Goal: Feedback & Contribution: Leave review/rating

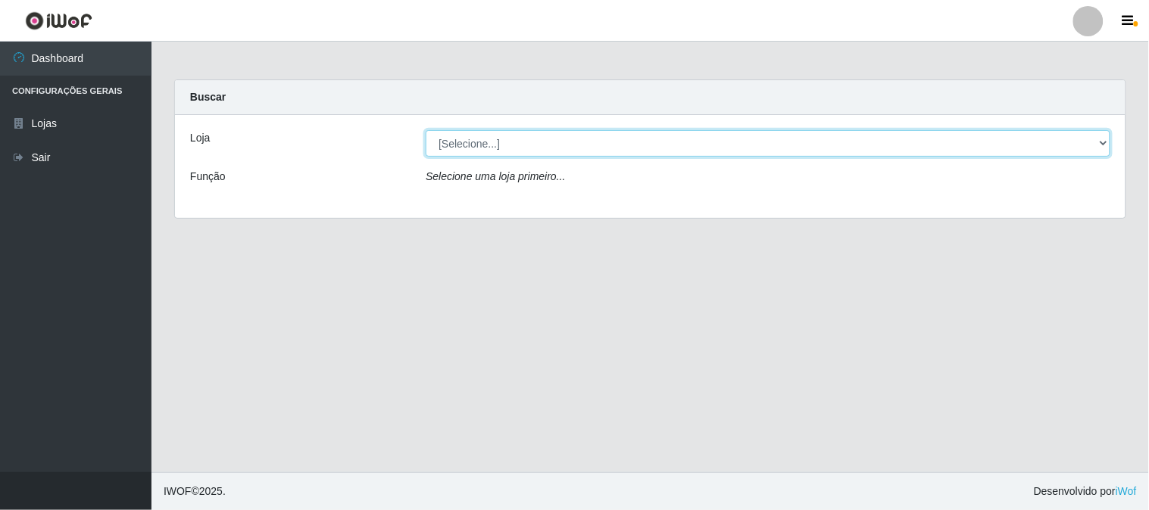
click at [589, 137] on select "[Selecione...] Casatudo BR" at bounding box center [768, 143] width 684 height 26
select select "197"
click at [426, 130] on select "[Selecione...] Casatudo BR" at bounding box center [768, 143] width 684 height 26
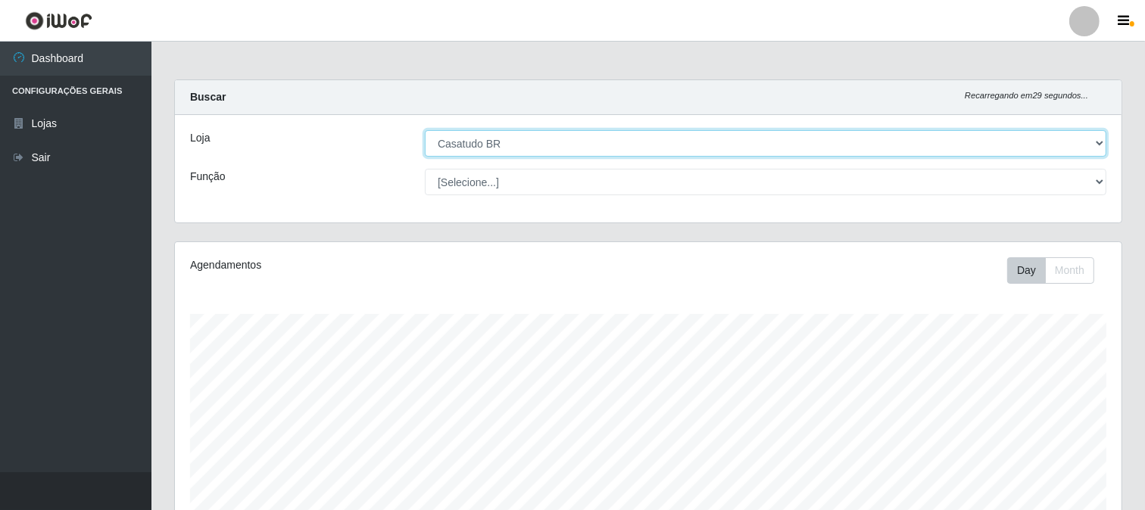
scroll to position [313, 946]
click at [532, 130] on select "[Selecione...] Casatudo BR" at bounding box center [765, 143] width 681 height 26
click at [425, 130] on select "[Selecione...] Casatudo BR" at bounding box center [765, 143] width 681 height 26
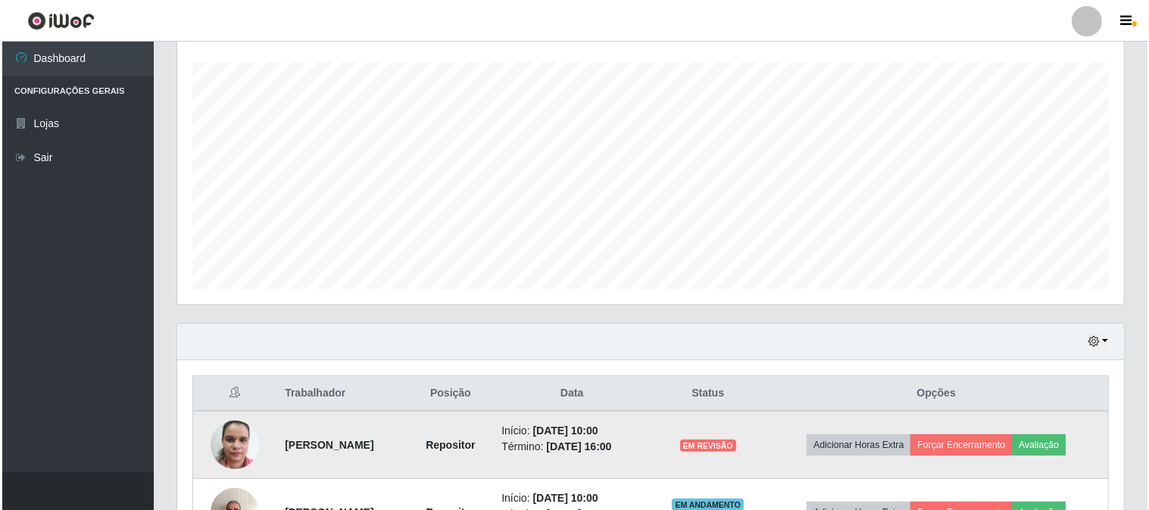
scroll to position [428, 0]
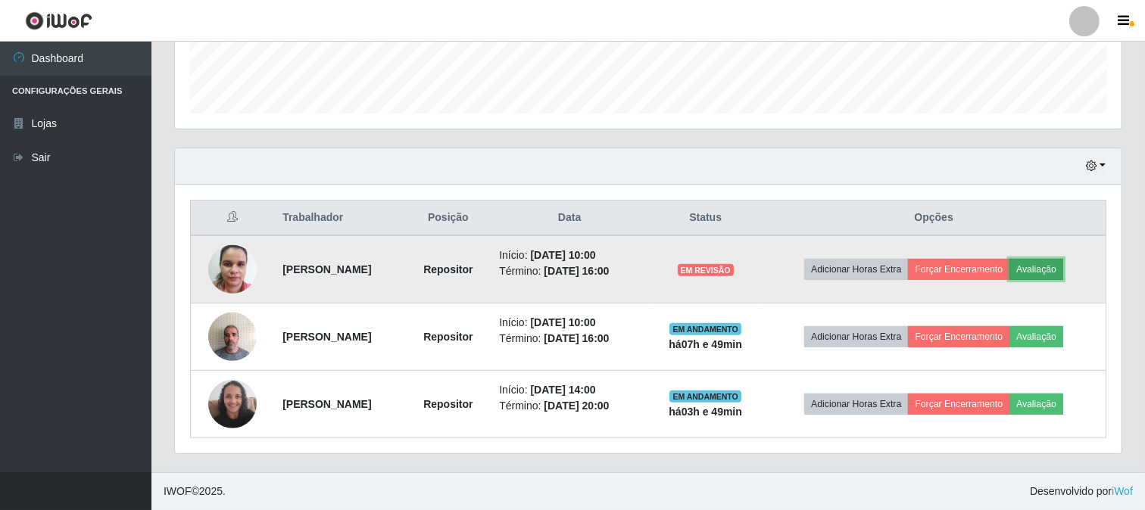
click at [1056, 274] on button "Avaliação" at bounding box center [1036, 269] width 54 height 21
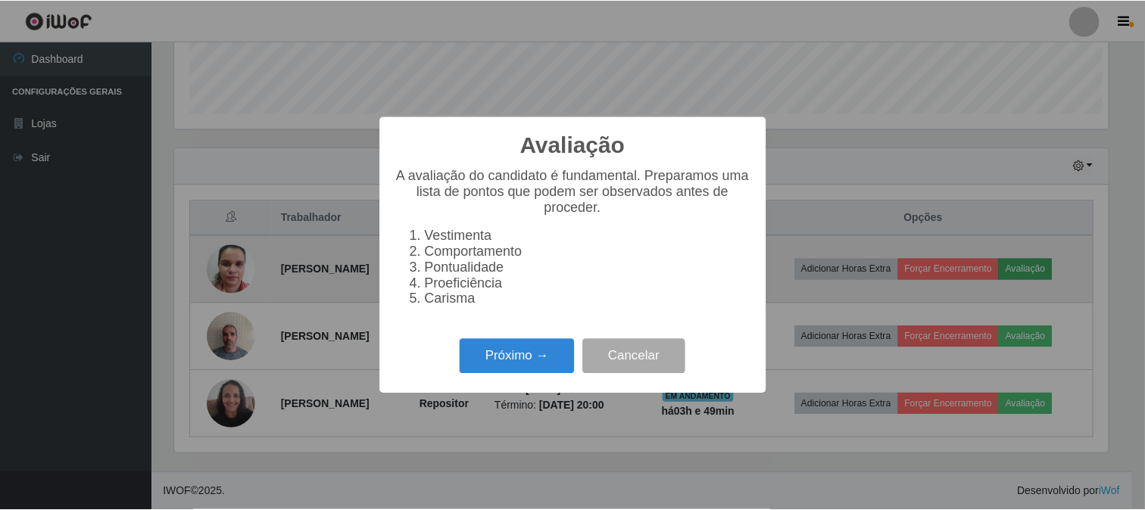
scroll to position [313, 937]
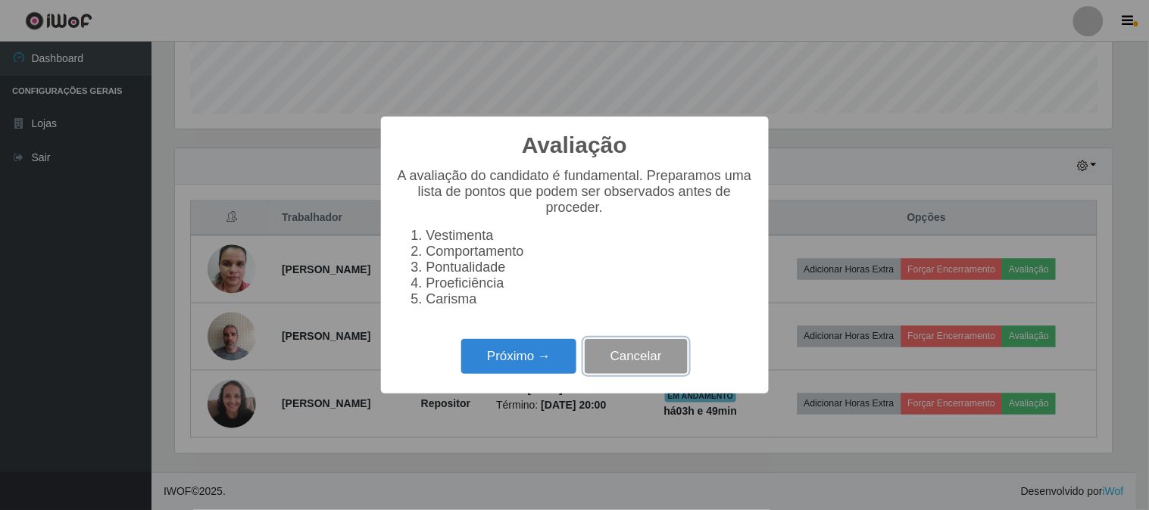
click at [626, 371] on button "Cancelar" at bounding box center [636, 357] width 103 height 36
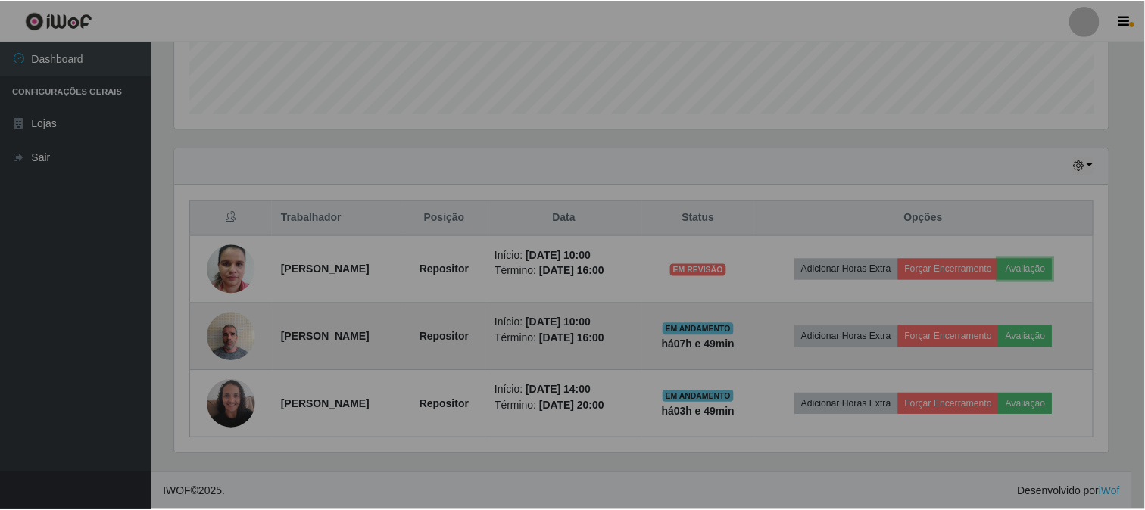
scroll to position [313, 946]
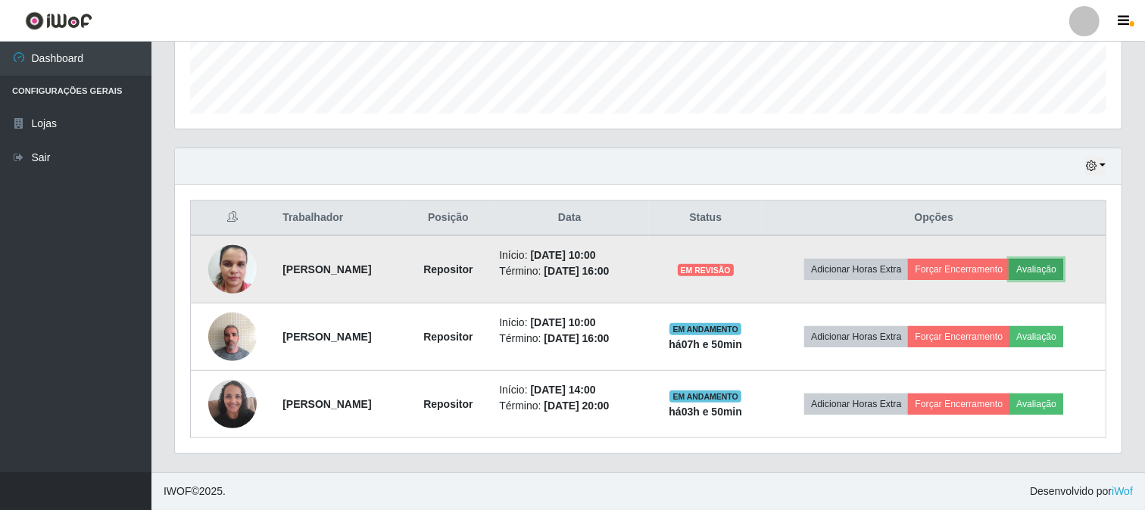
click at [1061, 270] on button "Avaliação" at bounding box center [1036, 269] width 54 height 21
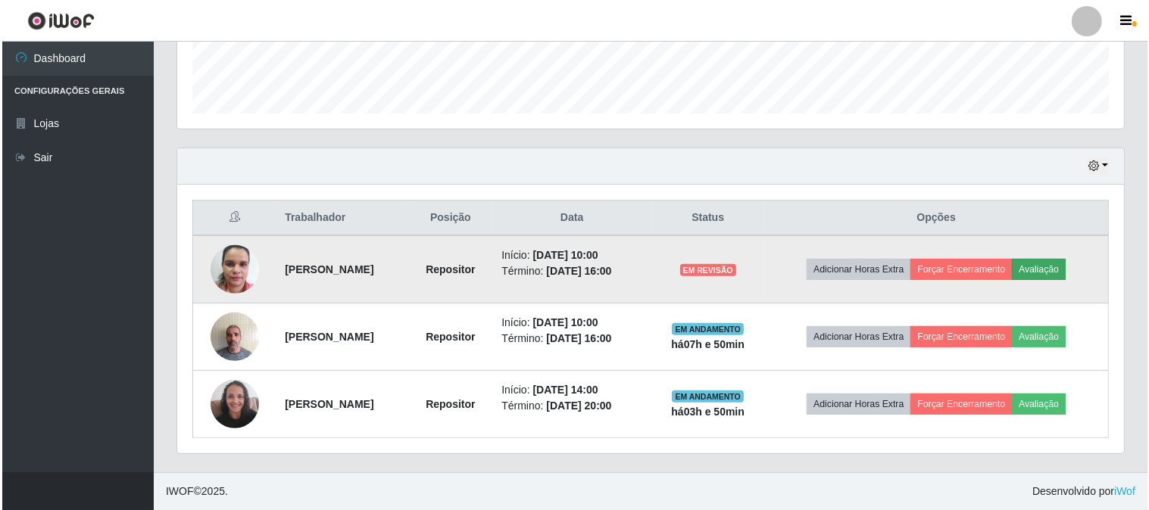
scroll to position [313, 937]
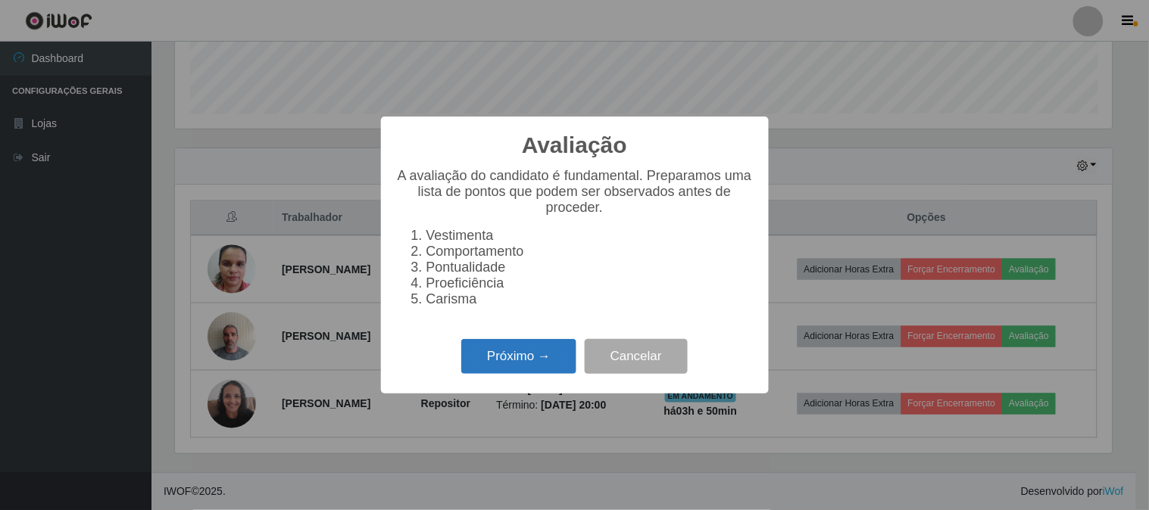
click at [543, 371] on button "Próximo →" at bounding box center [518, 357] width 115 height 36
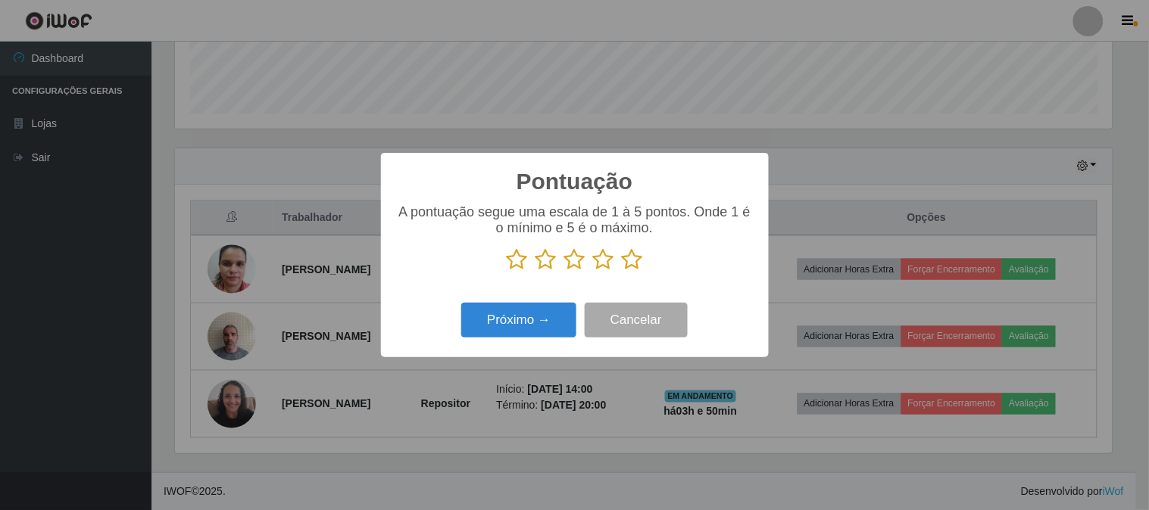
scroll to position [756819, 756195]
click at [626, 266] on icon at bounding box center [632, 259] width 21 height 23
click at [622, 271] on input "radio" at bounding box center [622, 271] width 0 height 0
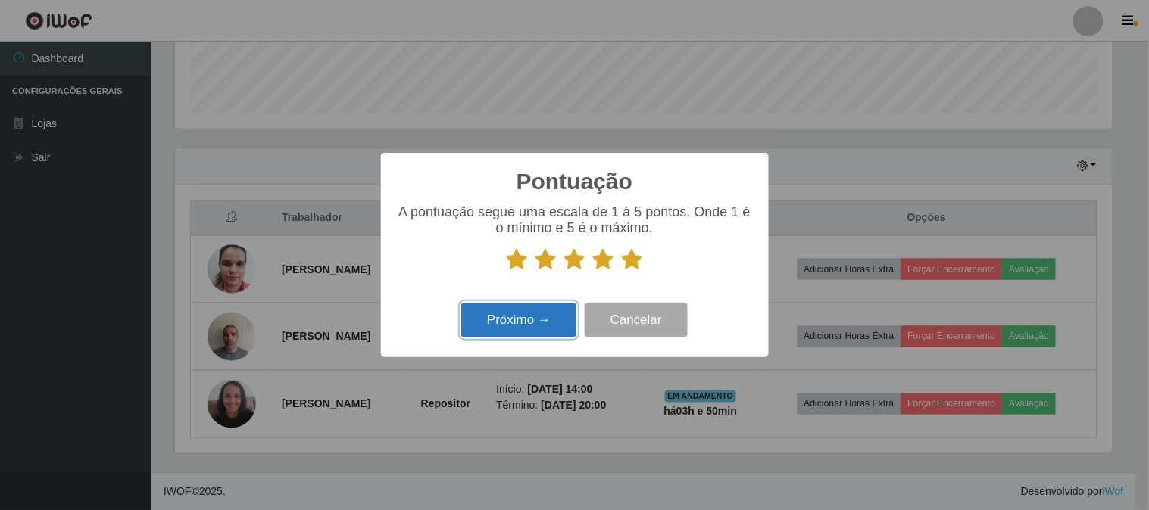
click at [488, 334] on button "Próximo →" at bounding box center [518, 321] width 115 height 36
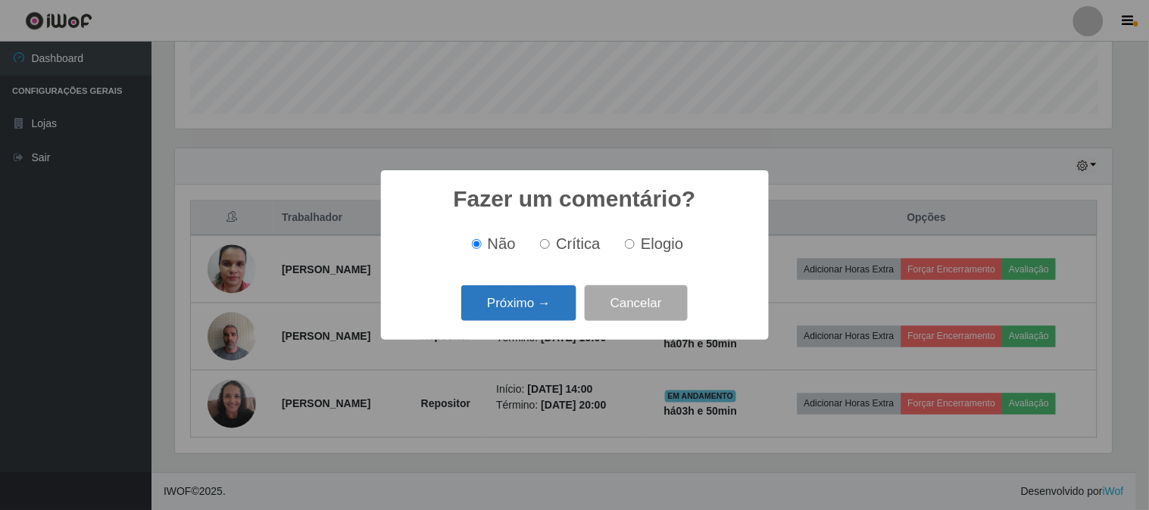
click at [527, 311] on button "Próximo →" at bounding box center [518, 303] width 115 height 36
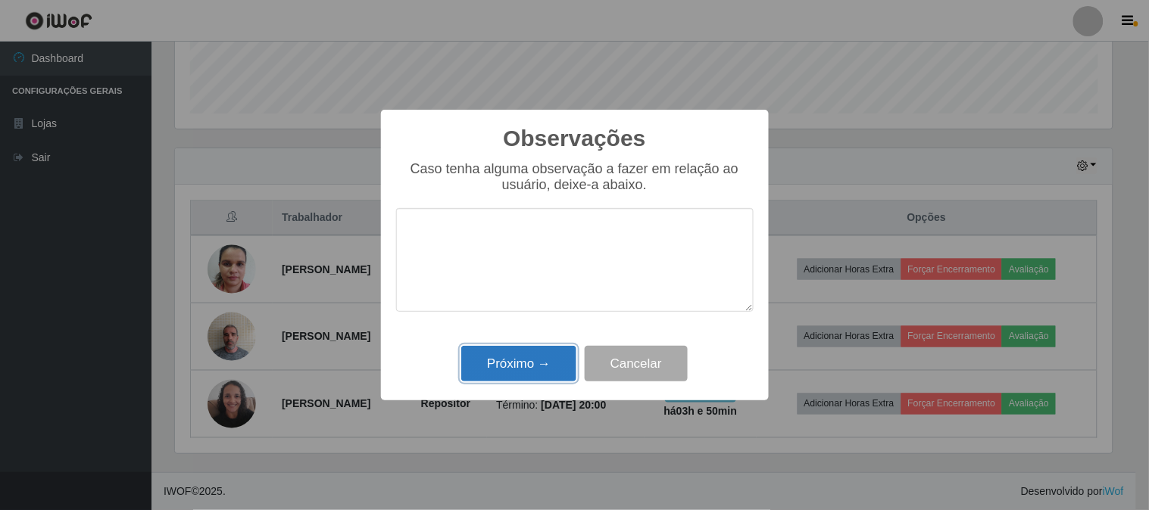
click at [521, 367] on button "Próximo →" at bounding box center [518, 364] width 115 height 36
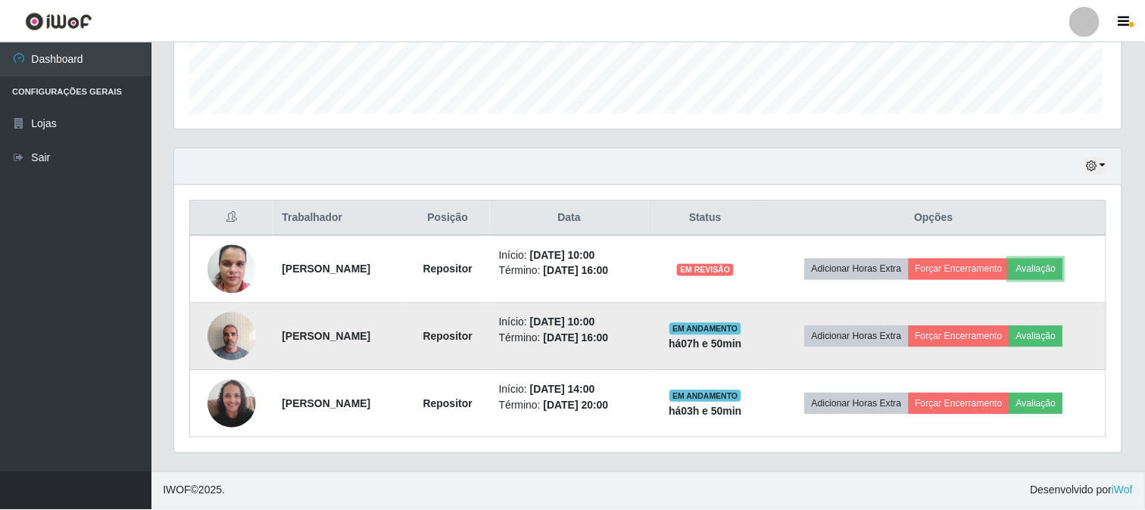
scroll to position [313, 946]
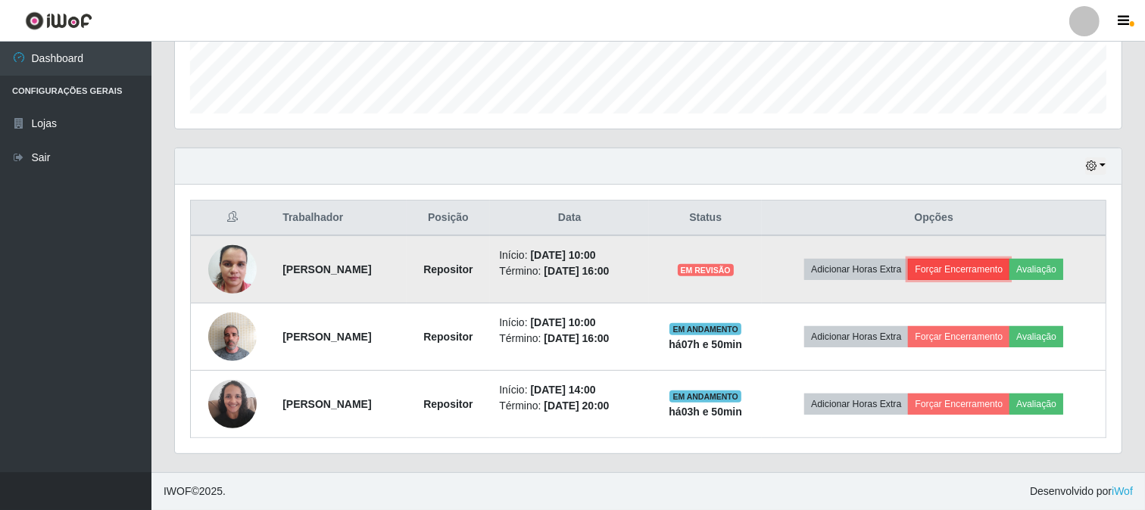
click at [990, 268] on button "Forçar Encerramento" at bounding box center [958, 269] width 101 height 21
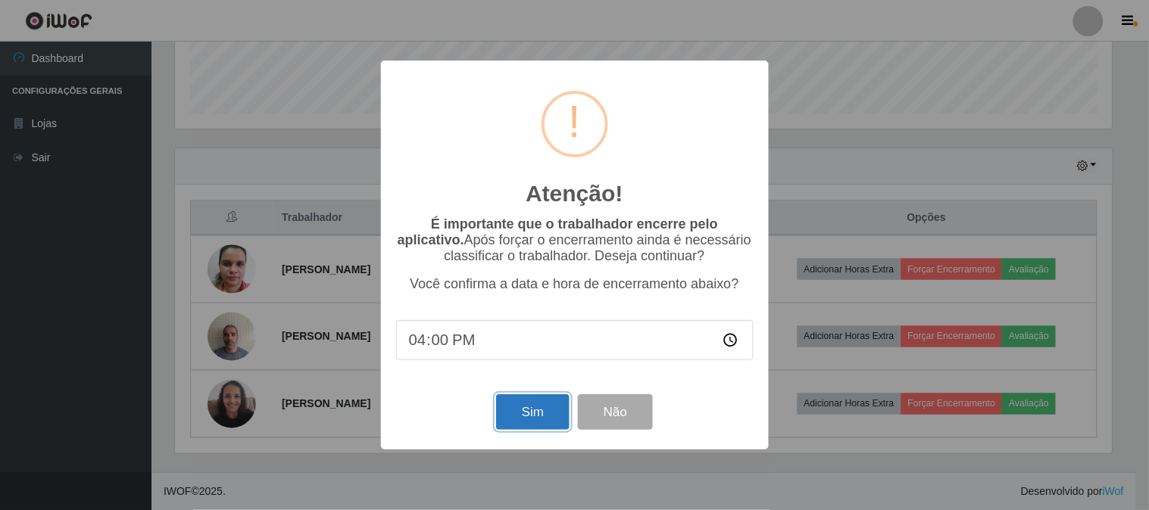
click at [551, 405] on button "Sim" at bounding box center [532, 412] width 73 height 36
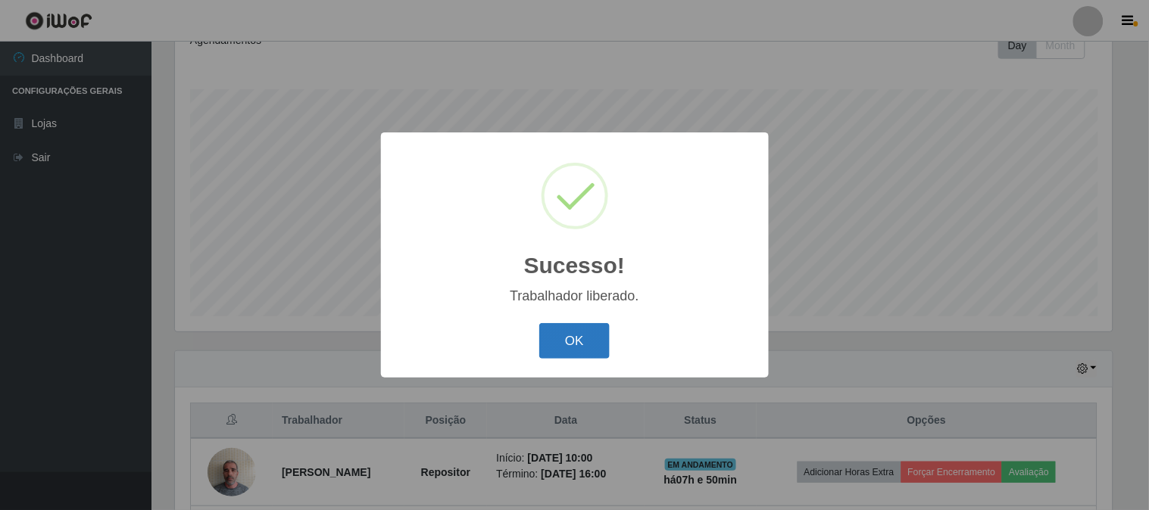
click at [588, 338] on button "OK" at bounding box center [574, 341] width 70 height 36
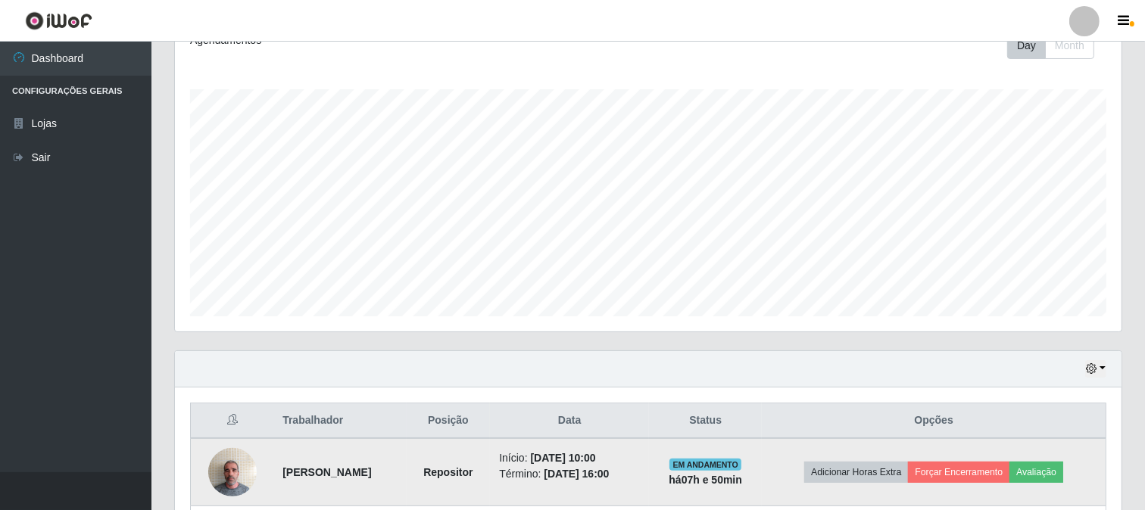
scroll to position [309, 0]
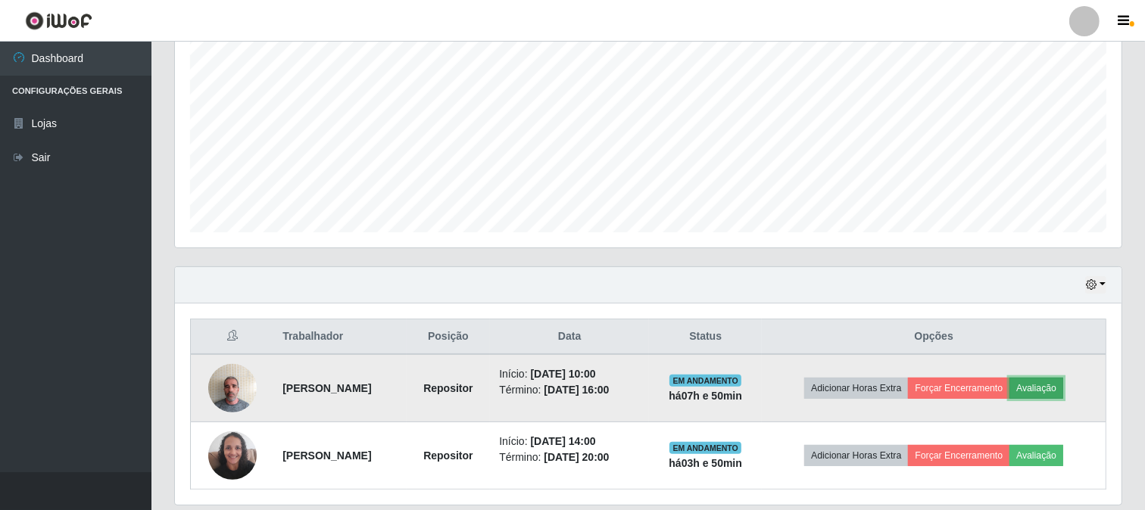
click at [1048, 388] on button "Avaliação" at bounding box center [1036, 388] width 54 height 21
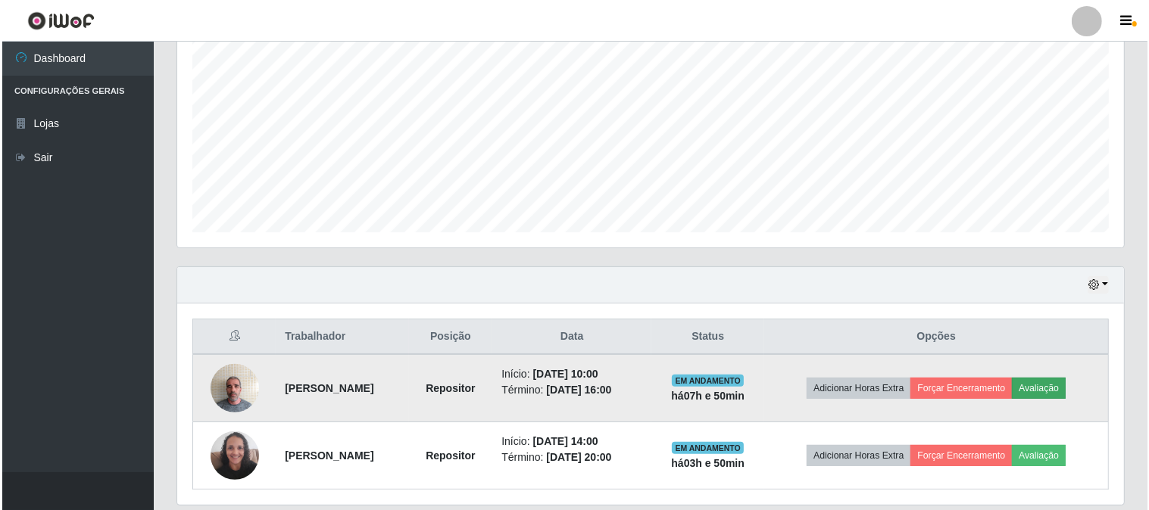
scroll to position [313, 937]
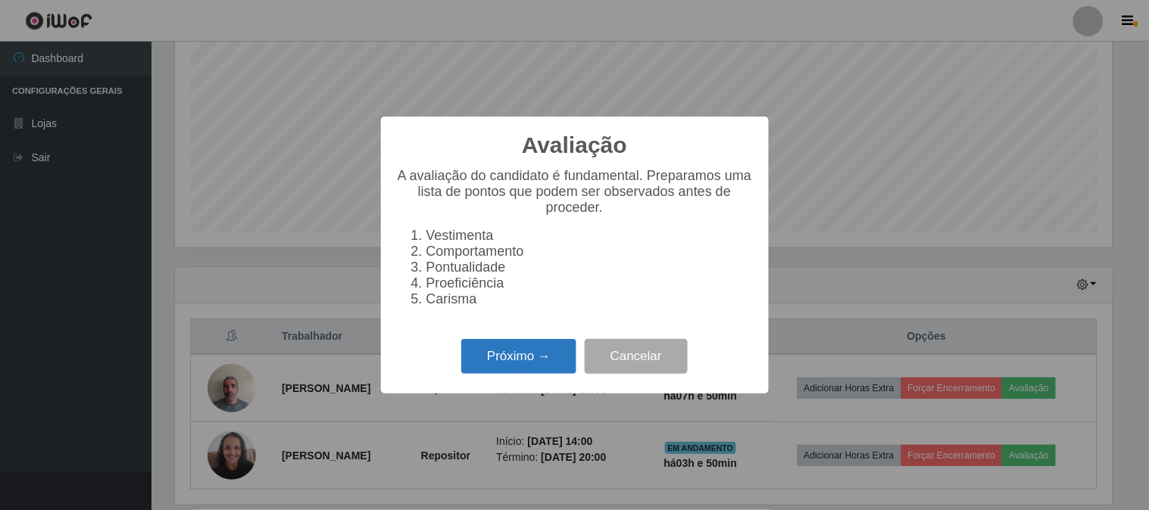
click at [517, 363] on button "Próximo →" at bounding box center [518, 357] width 115 height 36
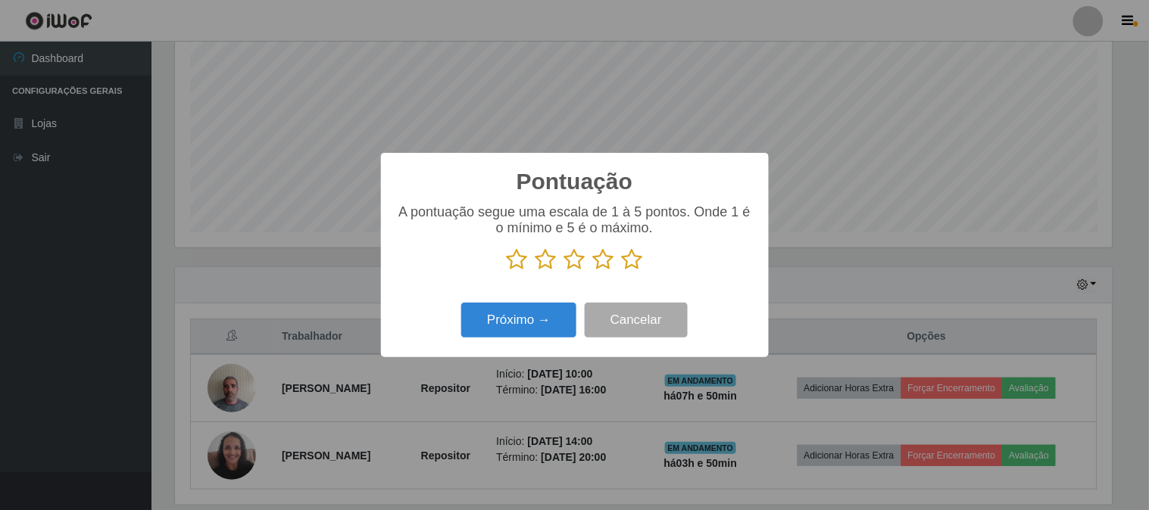
scroll to position [756819, 756195]
click at [629, 263] on icon at bounding box center [632, 259] width 21 height 23
click at [622, 271] on input "radio" at bounding box center [622, 271] width 0 height 0
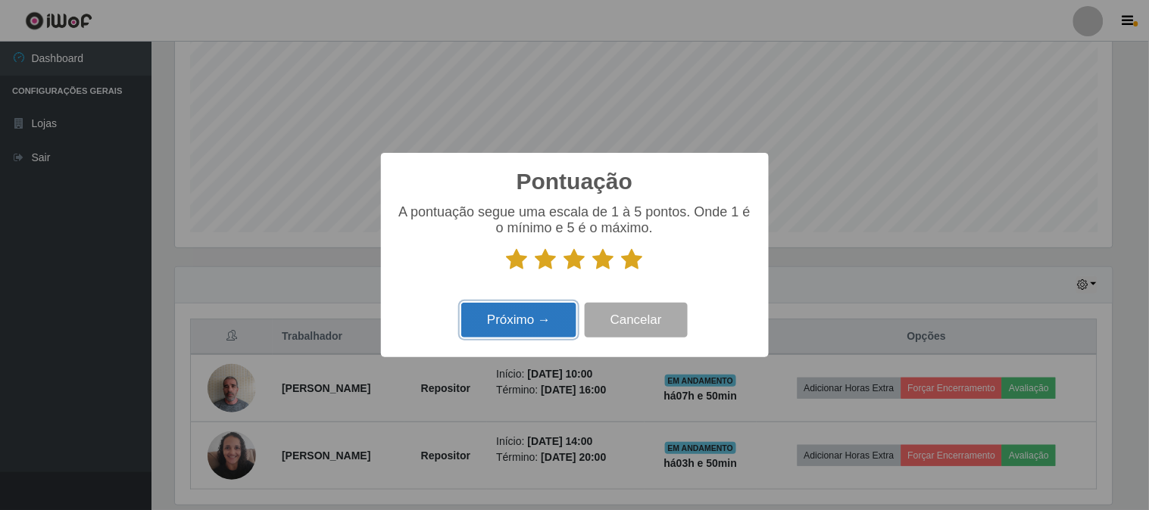
click at [544, 327] on button "Próximo →" at bounding box center [518, 321] width 115 height 36
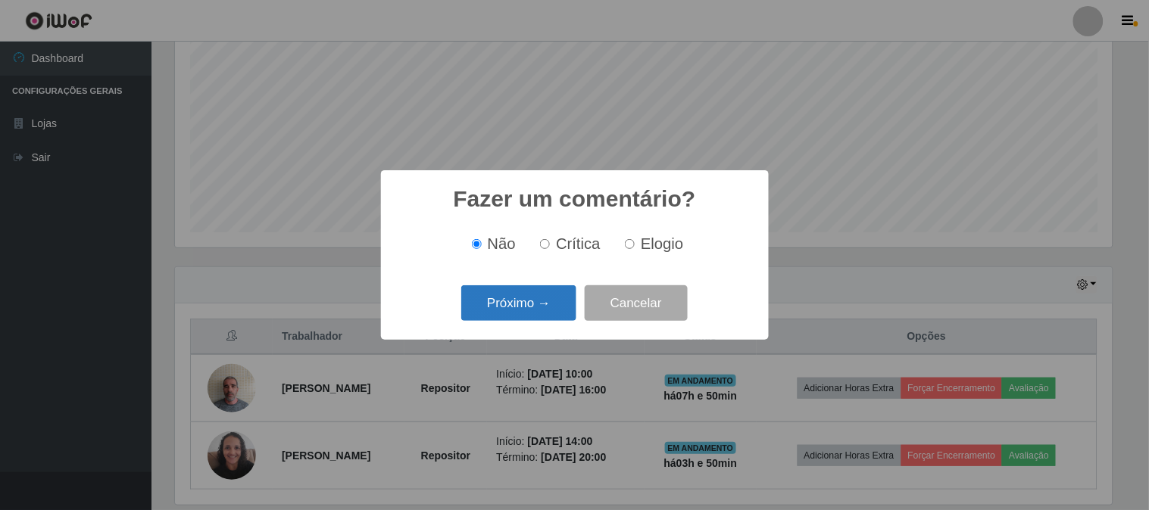
click at [502, 289] on button "Próximo →" at bounding box center [518, 303] width 115 height 36
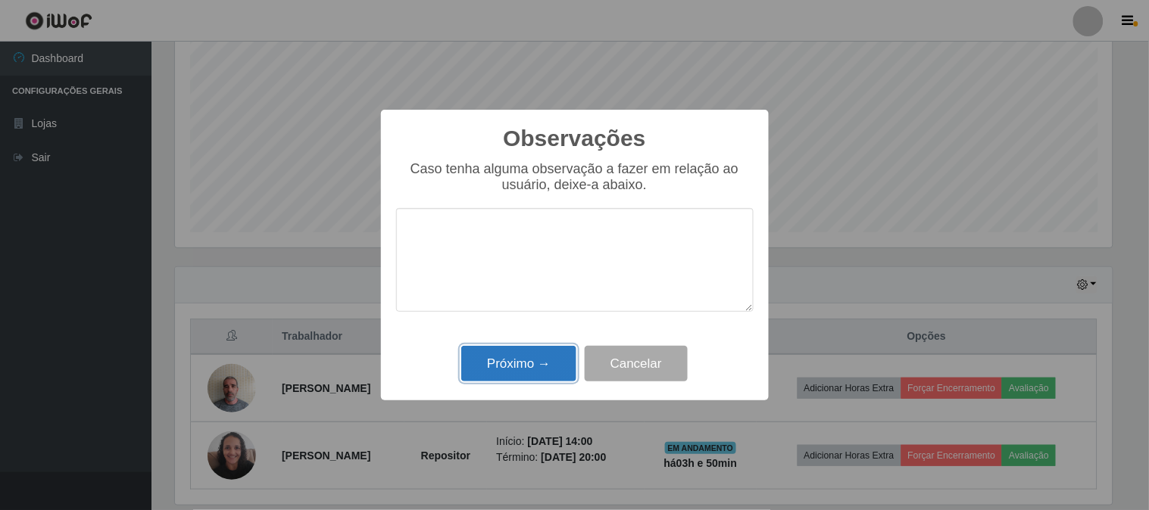
click at [511, 369] on button "Próximo →" at bounding box center [518, 364] width 115 height 36
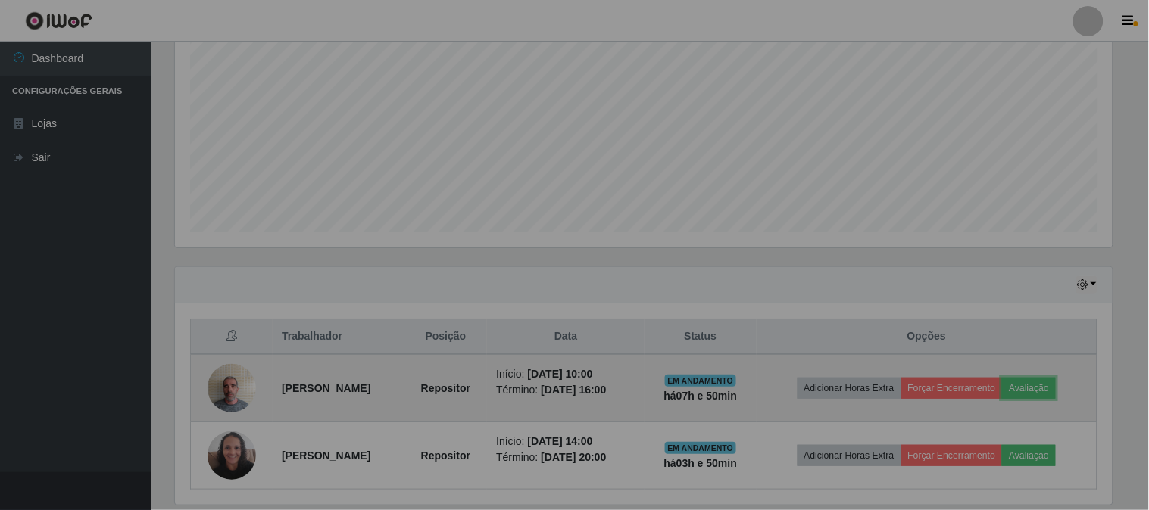
scroll to position [313, 946]
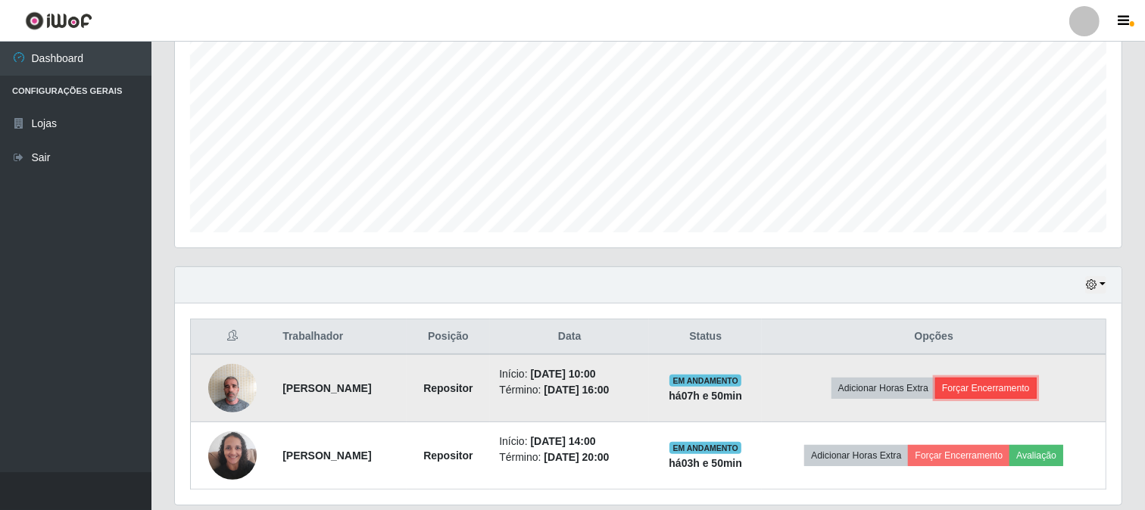
click at [973, 392] on button "Forçar Encerramento" at bounding box center [985, 388] width 101 height 21
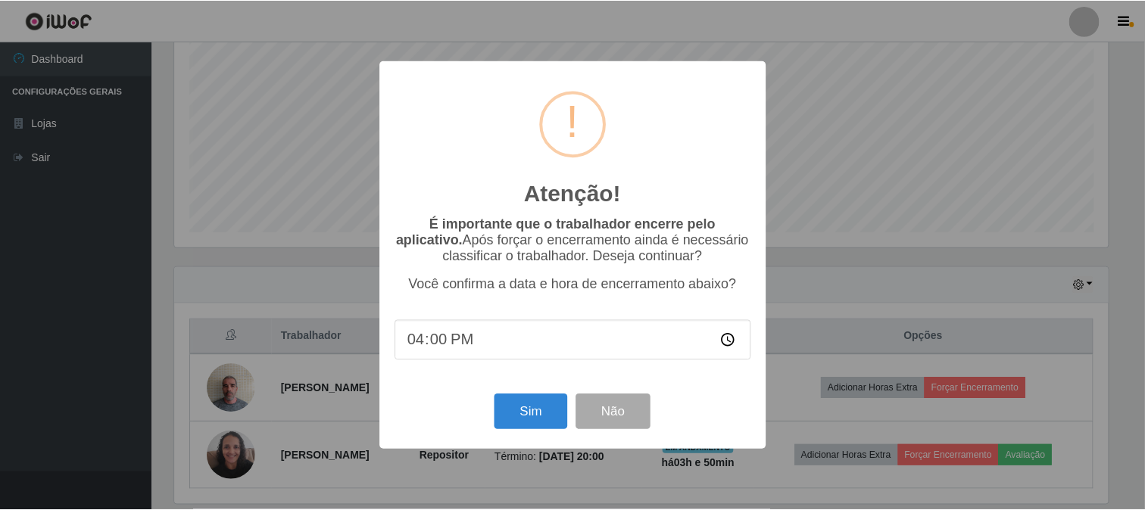
scroll to position [313, 937]
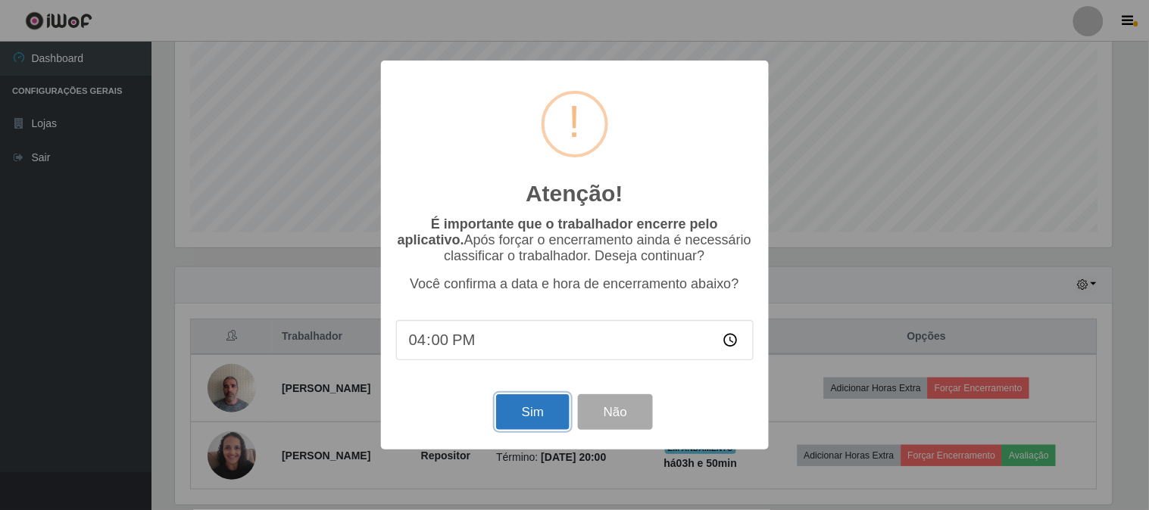
click at [500, 414] on button "Sim" at bounding box center [532, 412] width 73 height 36
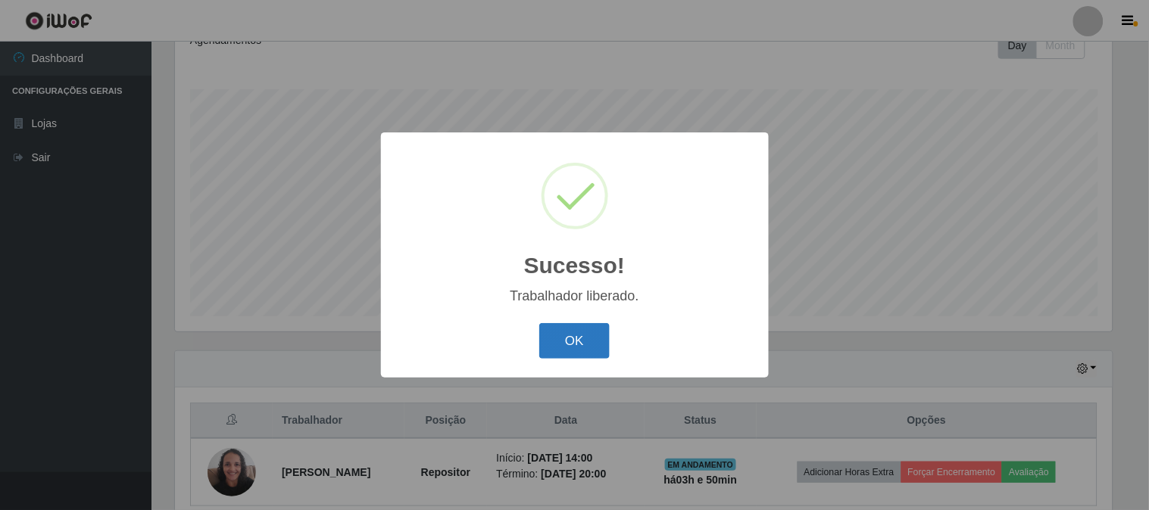
click at [563, 339] on button "OK" at bounding box center [574, 341] width 70 height 36
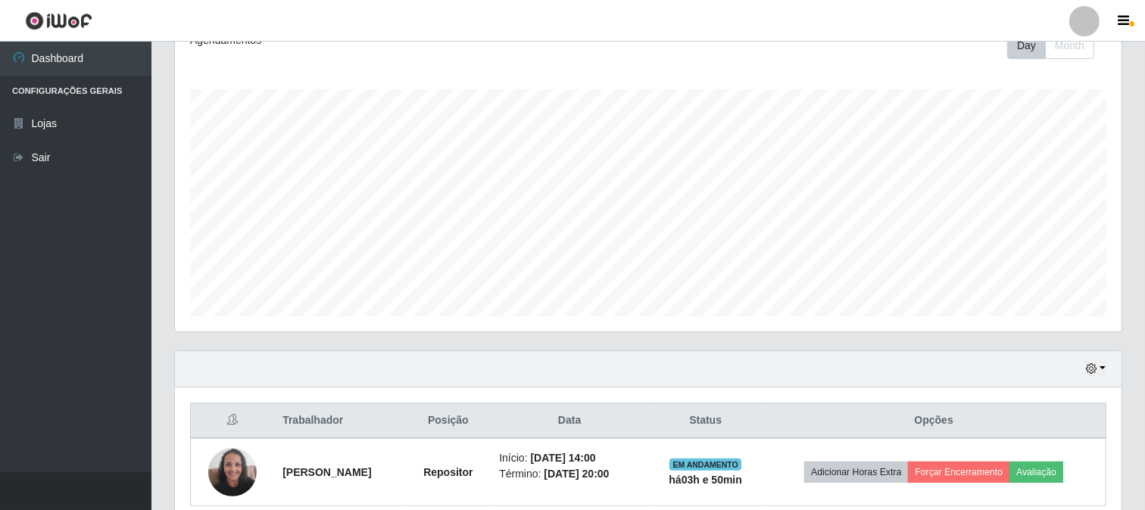
scroll to position [0, 0]
